Goal: Task Accomplishment & Management: Use online tool/utility

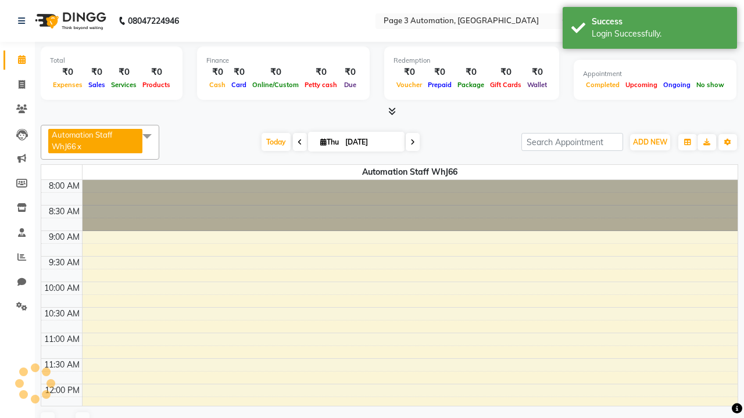
select select "en"
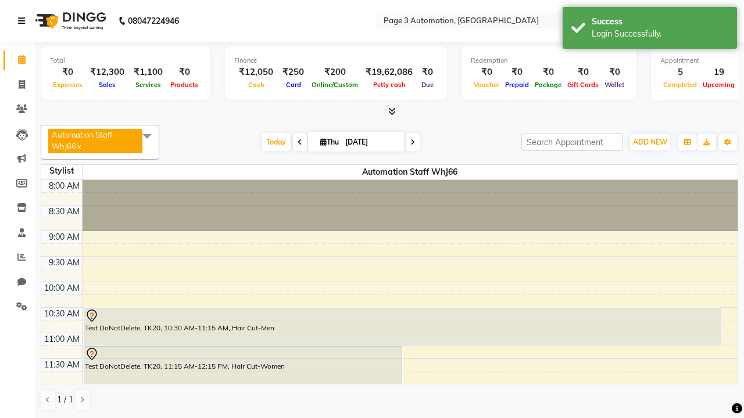
click at [24, 21] on icon at bounding box center [21, 21] width 7 height 8
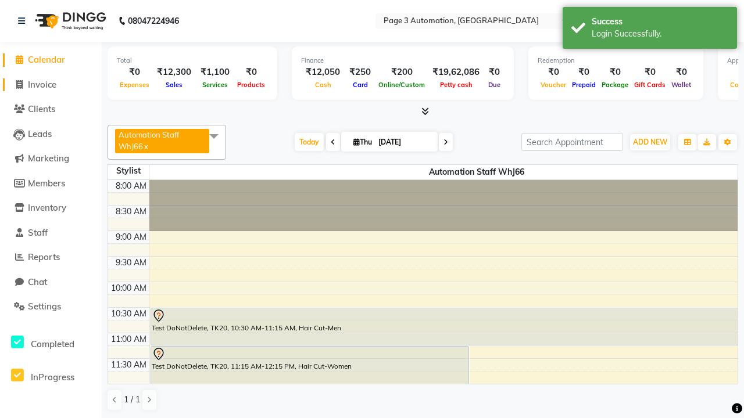
click at [51, 84] on span "Invoice" at bounding box center [42, 84] width 28 height 11
select select "2774"
select select "service"
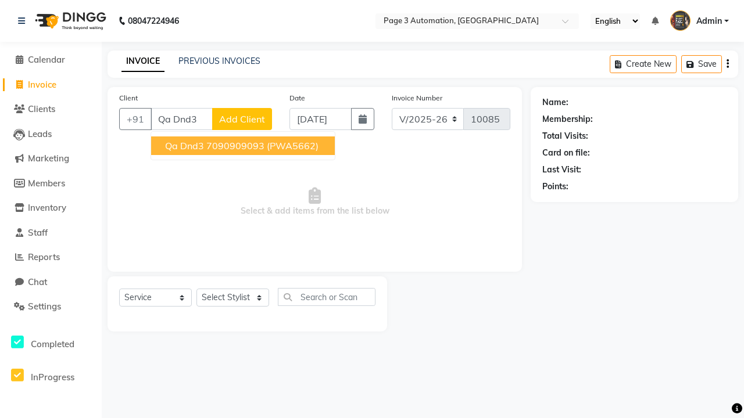
click at [244, 146] on ngb-highlight "7090909093" at bounding box center [235, 146] width 58 height 12
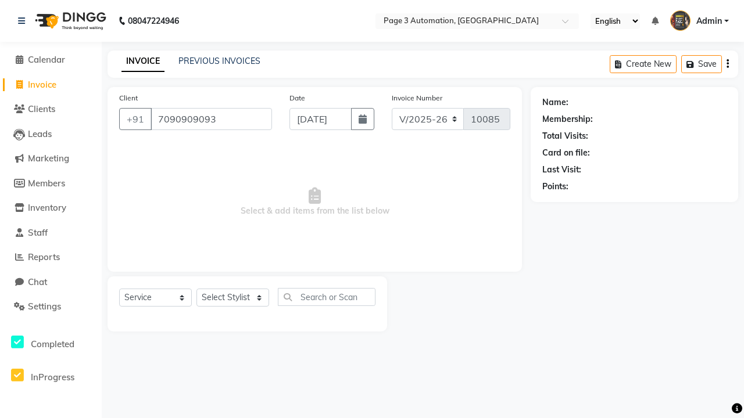
type input "7090909093"
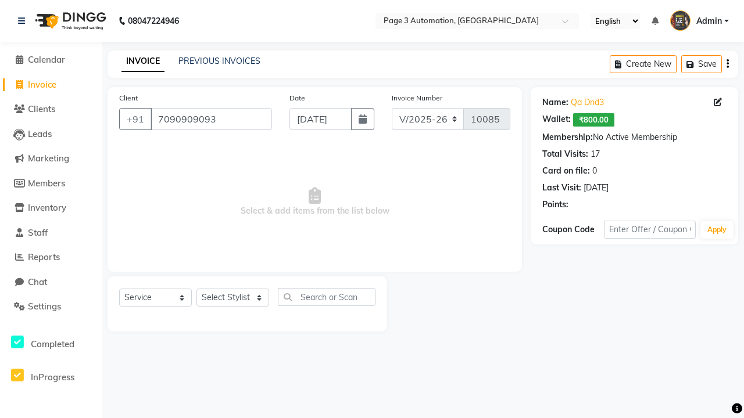
select select "product"
select select "71572"
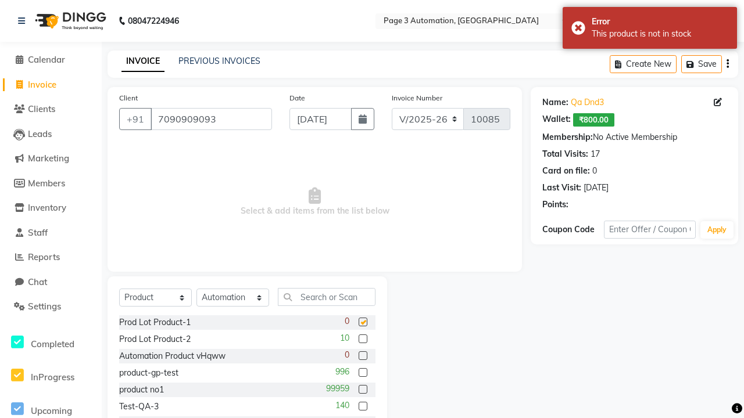
checkbox input "false"
